Goal: Complete application form: Complete application form

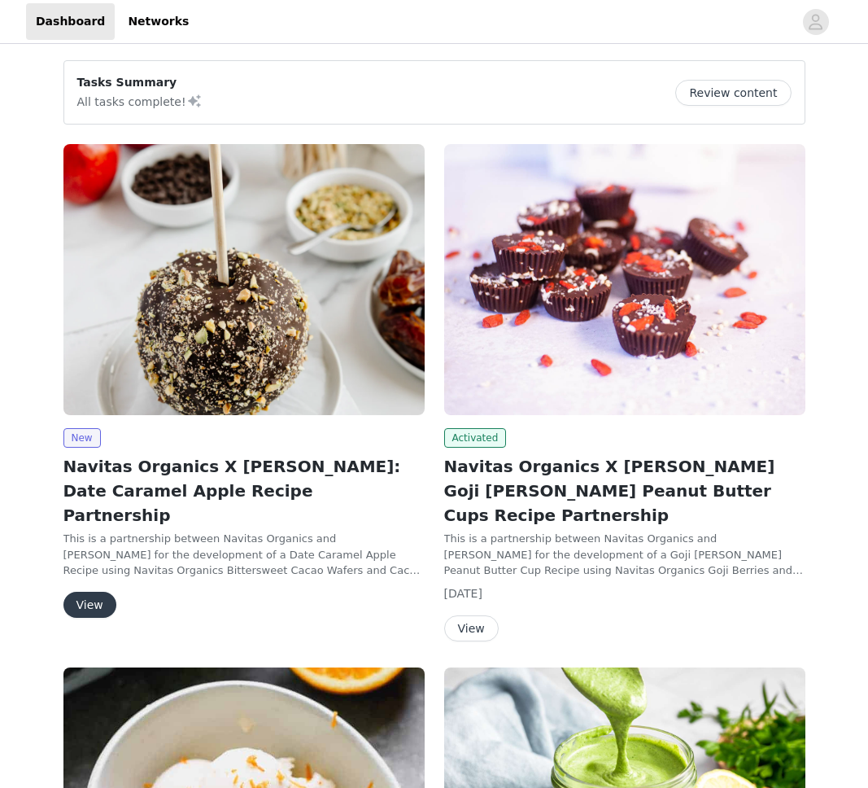
click at [85, 592] on button "View" at bounding box center [89, 605] width 53 height 26
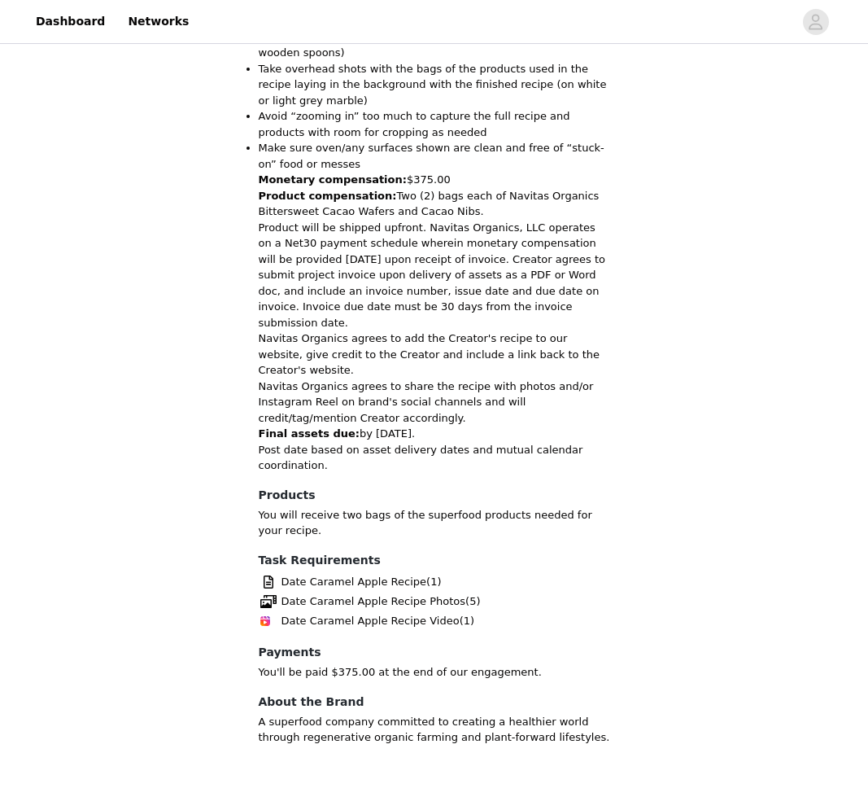
scroll to position [1147, 0]
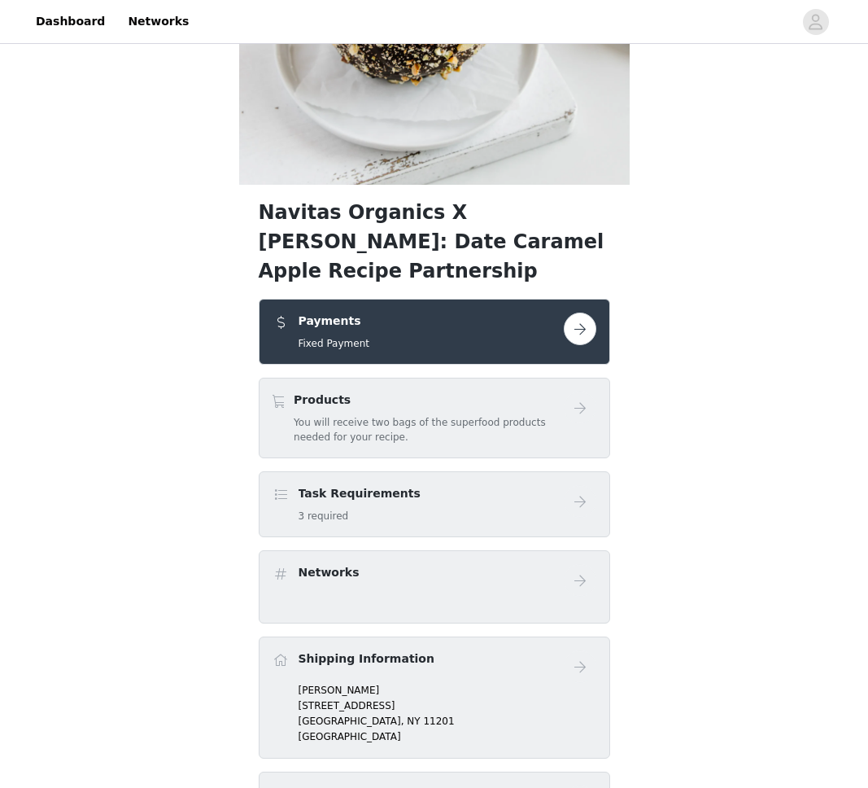
scroll to position [377, 0]
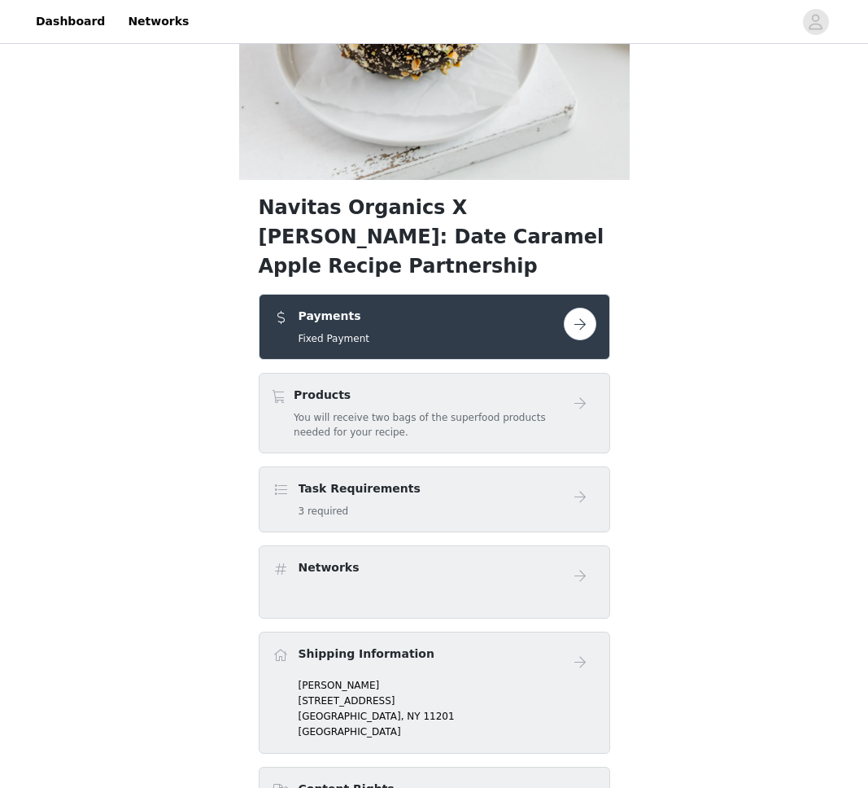
click at [505, 480] on div "Task Requirements 3 required" at bounding box center [418, 499] width 291 height 38
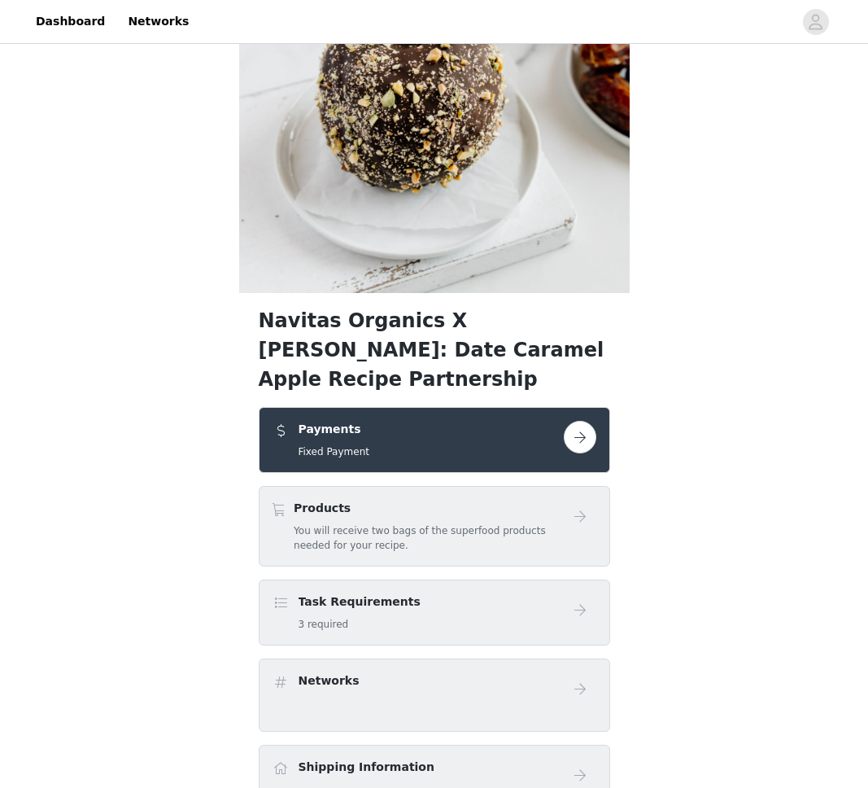
scroll to position [158, 0]
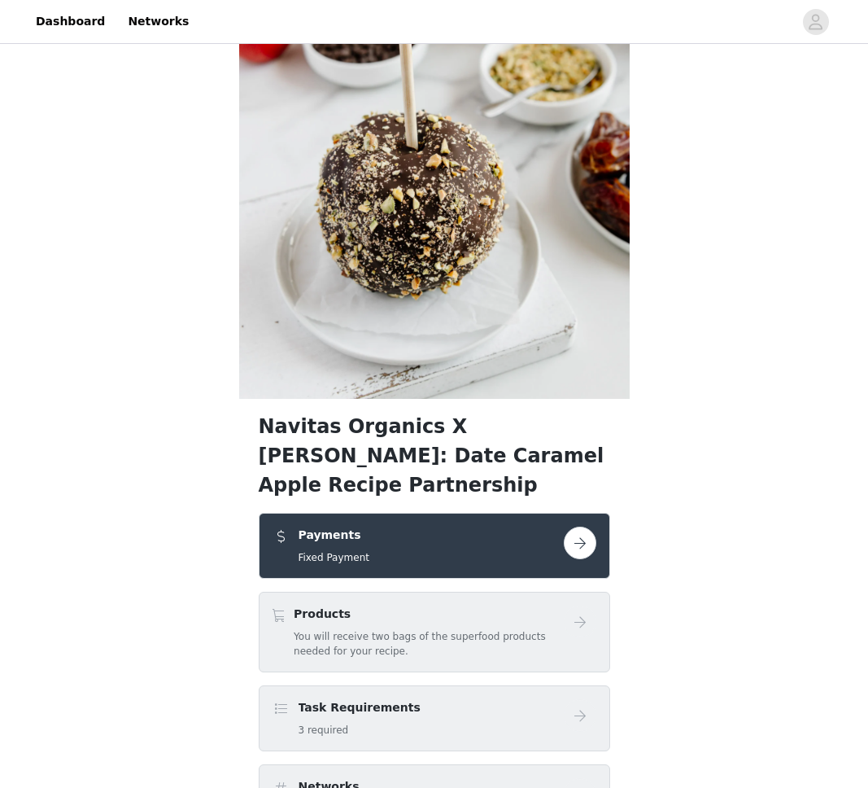
click at [578, 527] on button "button" at bounding box center [580, 543] width 33 height 33
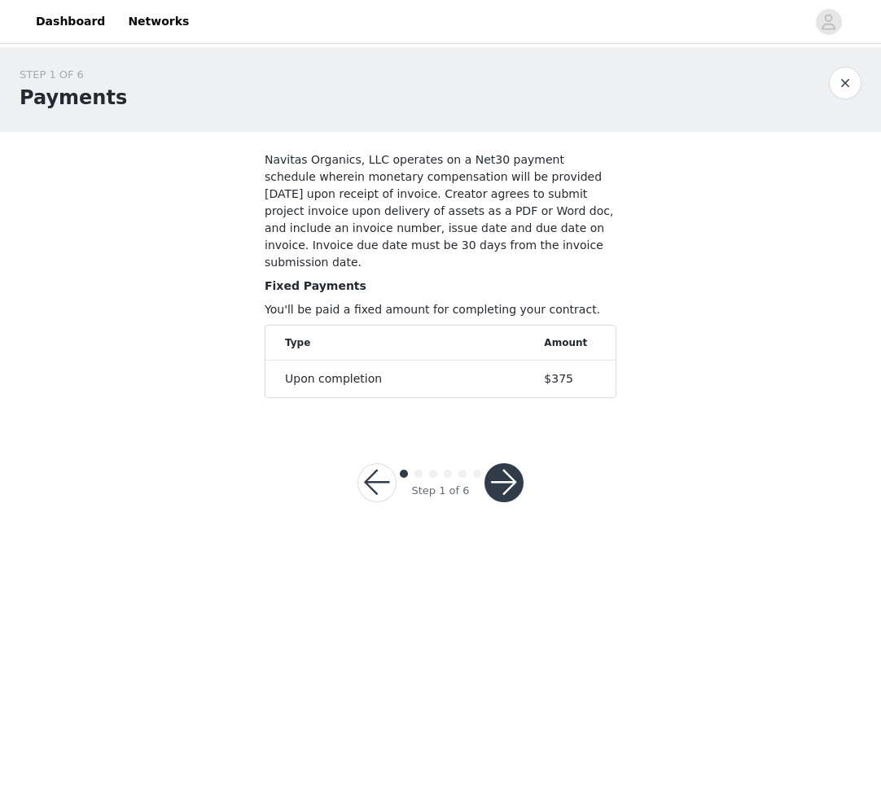
click at [505, 467] on button "button" at bounding box center [503, 482] width 39 height 39
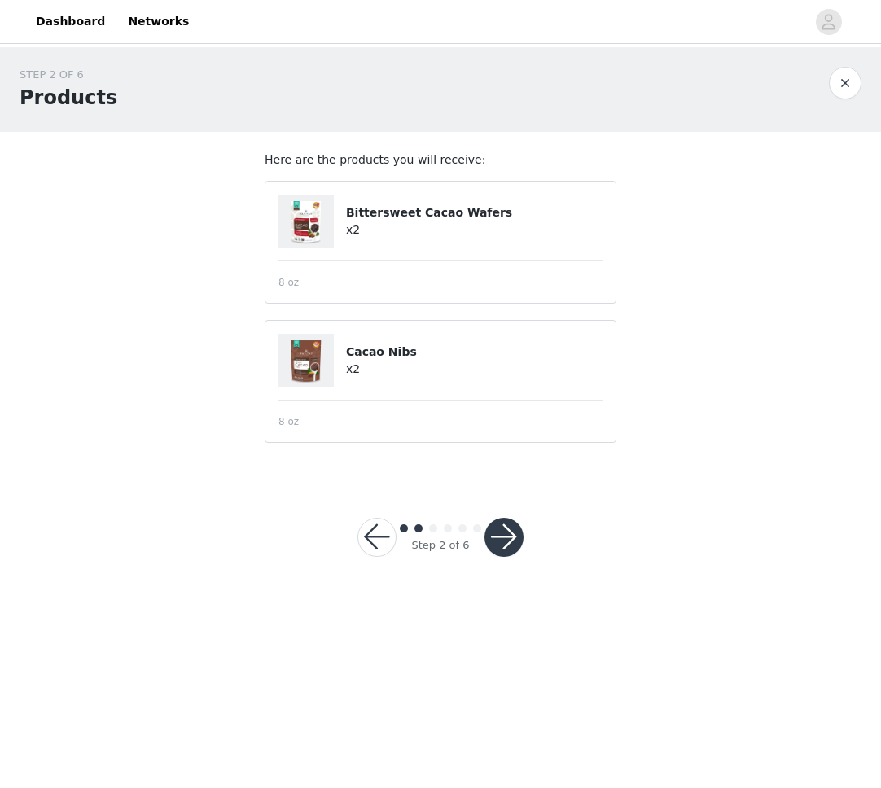
click at [510, 542] on button "button" at bounding box center [503, 537] width 39 height 39
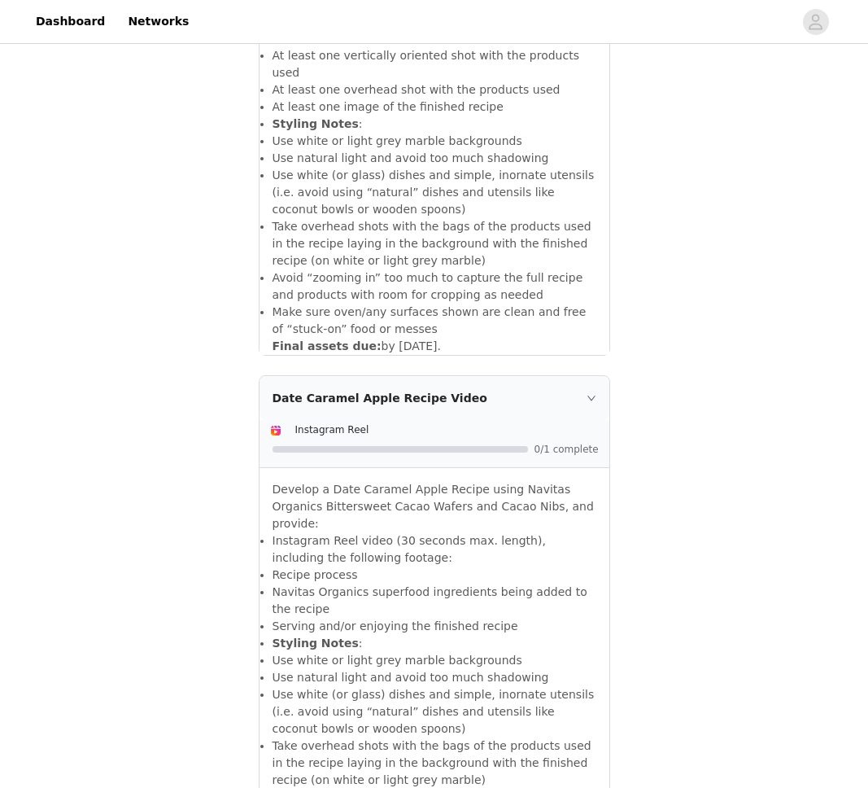
scroll to position [946, 0]
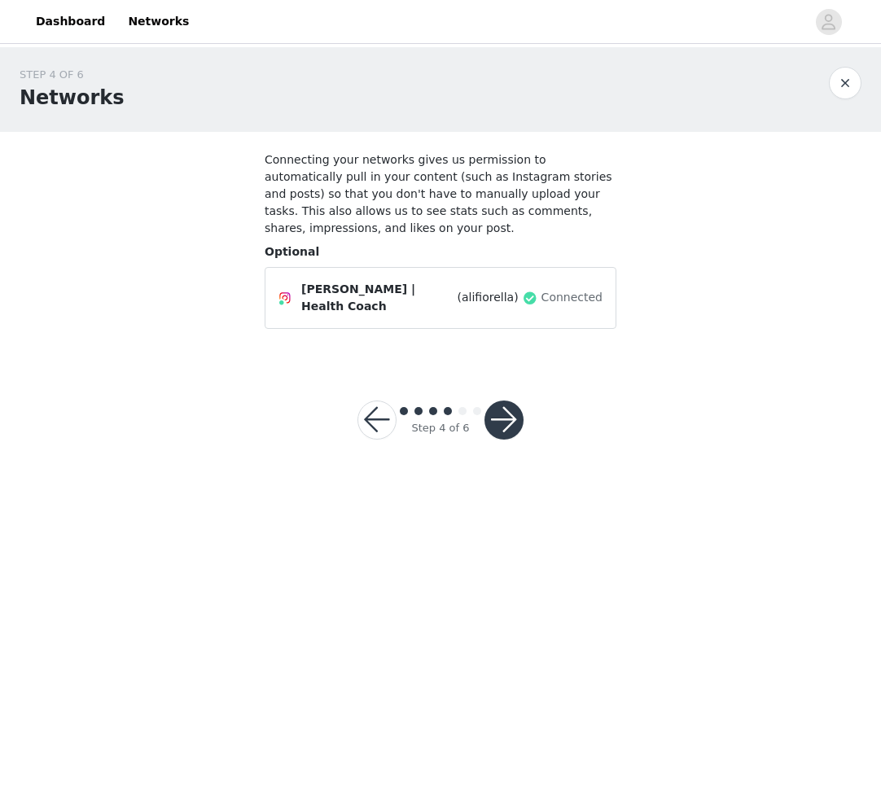
click at [500, 409] on button "button" at bounding box center [503, 419] width 39 height 39
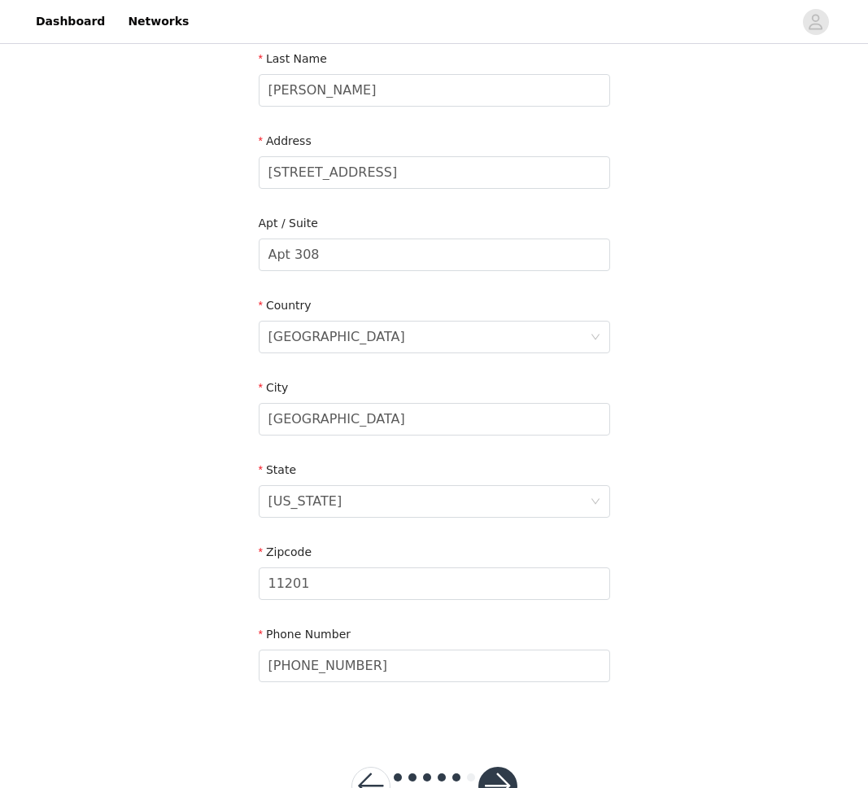
scroll to position [321, 0]
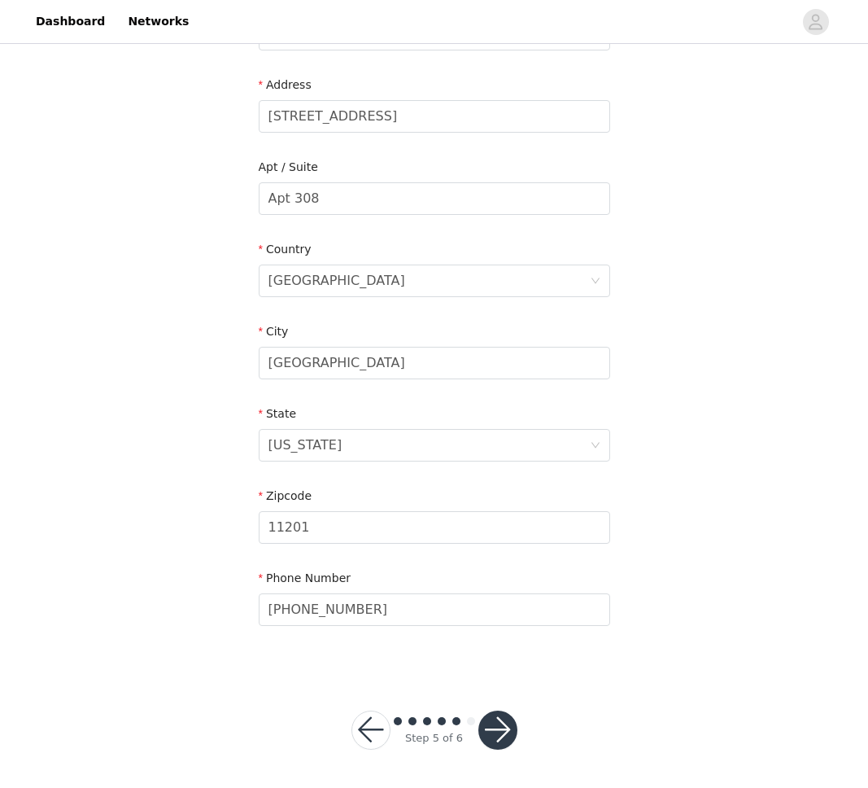
click at [509, 728] on button "button" at bounding box center [497, 729] width 39 height 39
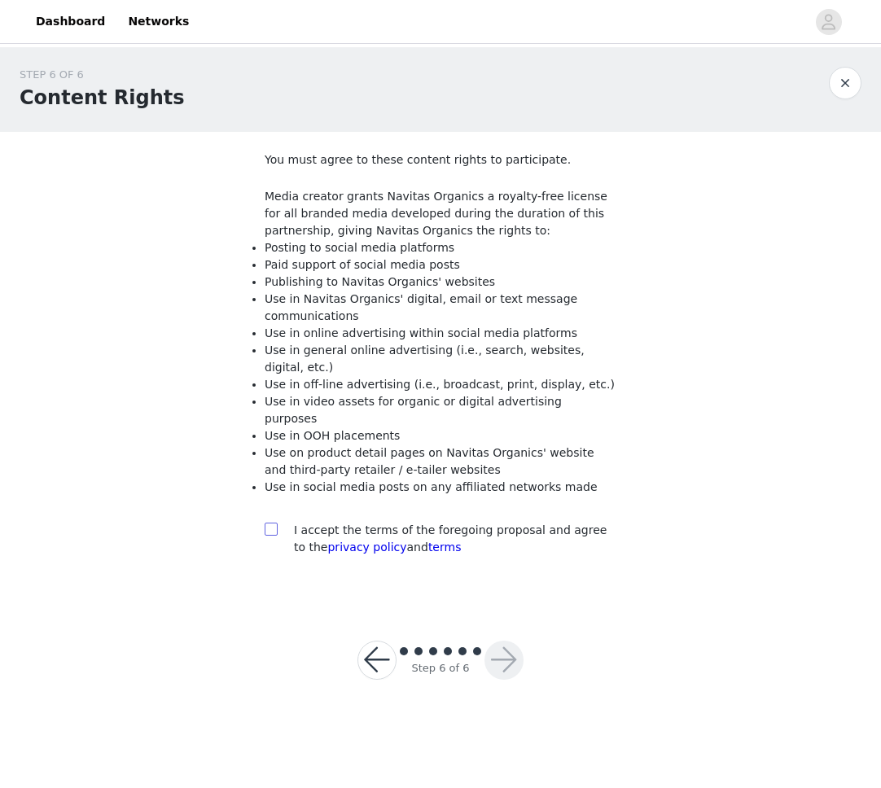
click at [269, 522] on input "checkbox" at bounding box center [269, 527] width 11 height 11
checkbox input "true"
click at [509, 648] on button "button" at bounding box center [503, 659] width 39 height 39
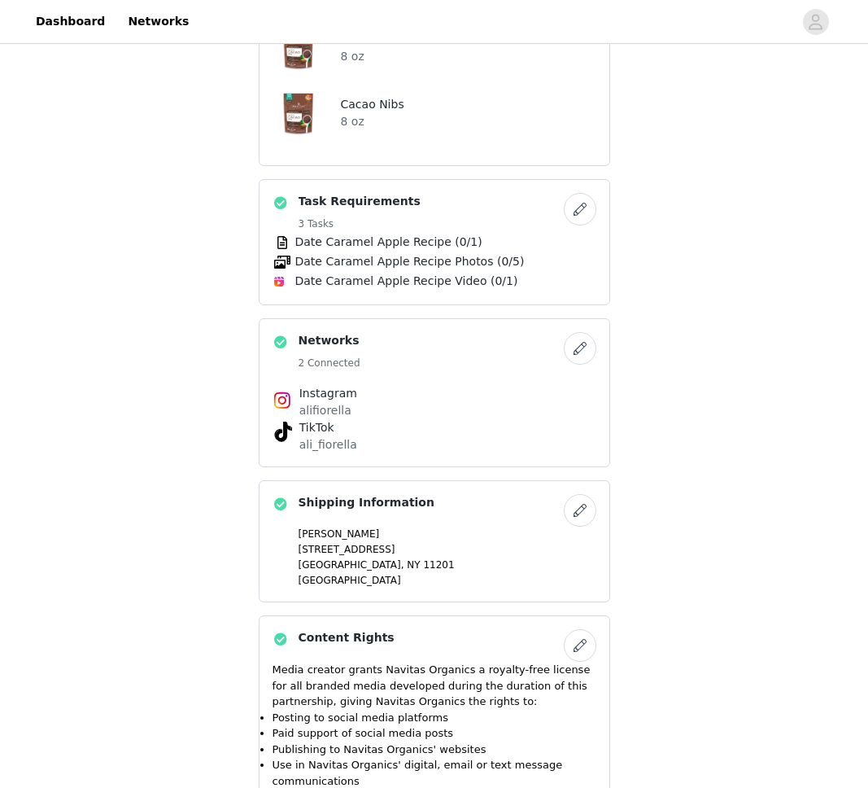
scroll to position [1239, 0]
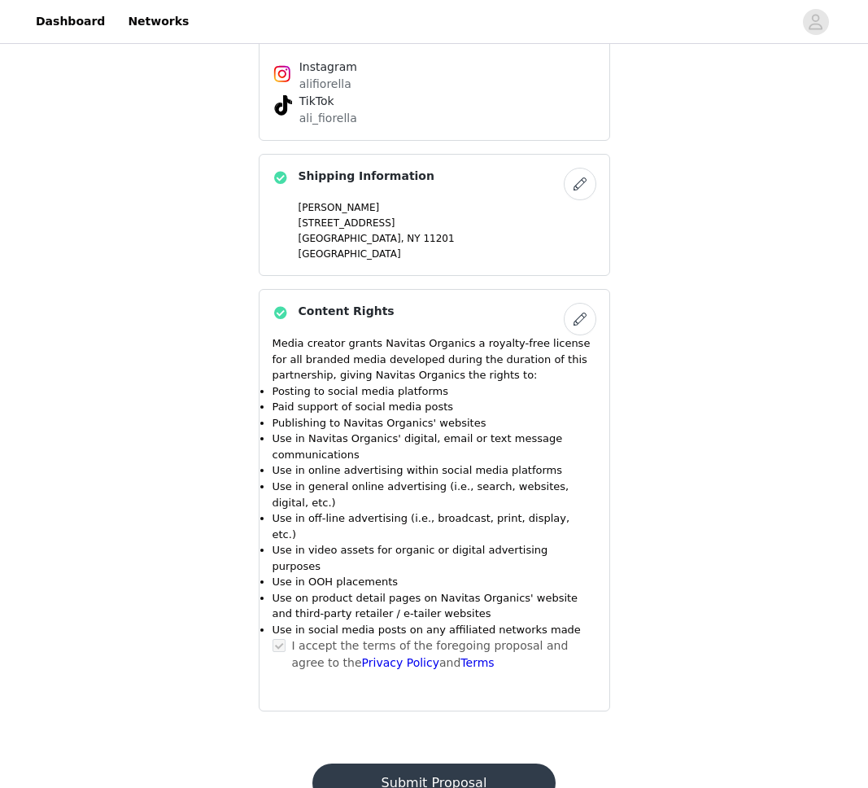
click at [477, 763] on button "Submit Proposal" at bounding box center [433, 782] width 243 height 39
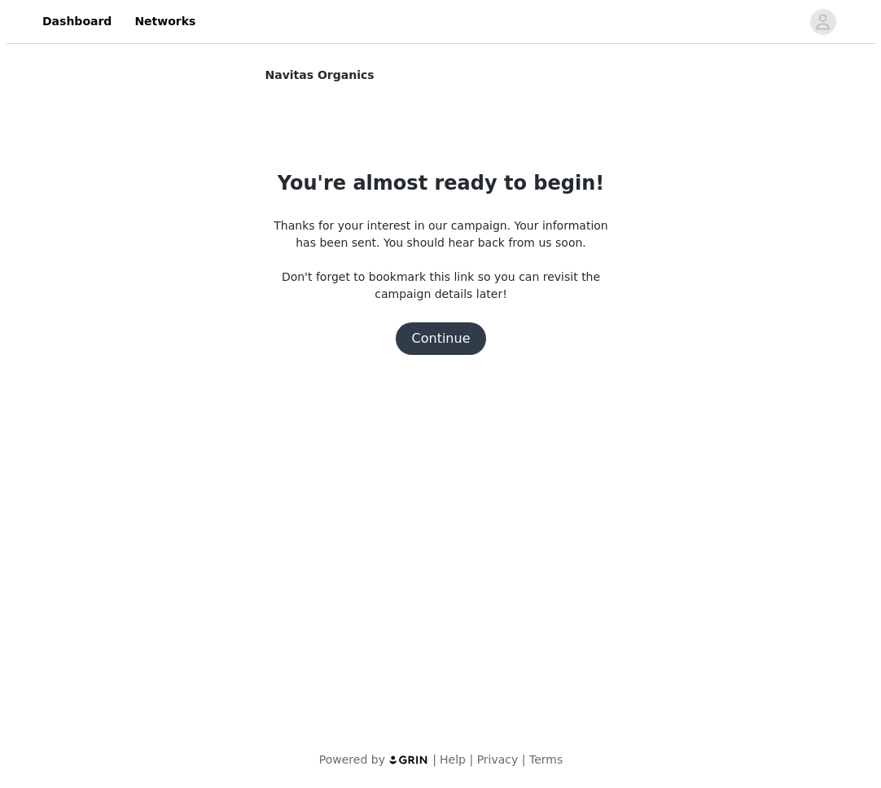
scroll to position [0, 0]
click at [451, 342] on button "Continue" at bounding box center [440, 338] width 91 height 33
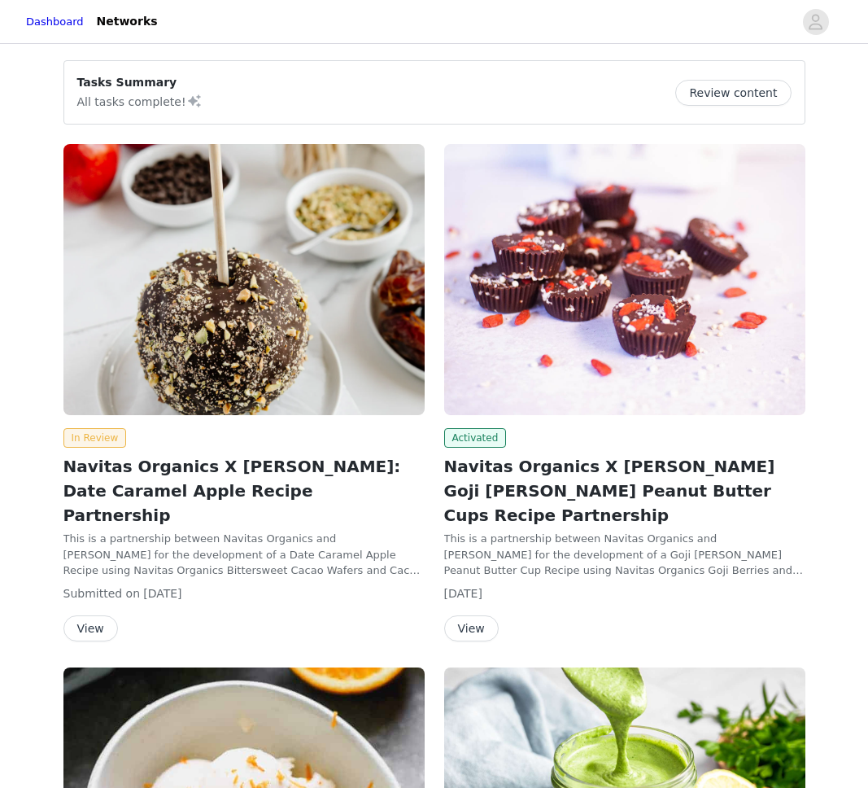
click at [98, 615] on button "View" at bounding box center [90, 628] width 55 height 26
